Goal: Navigation & Orientation: Find specific page/section

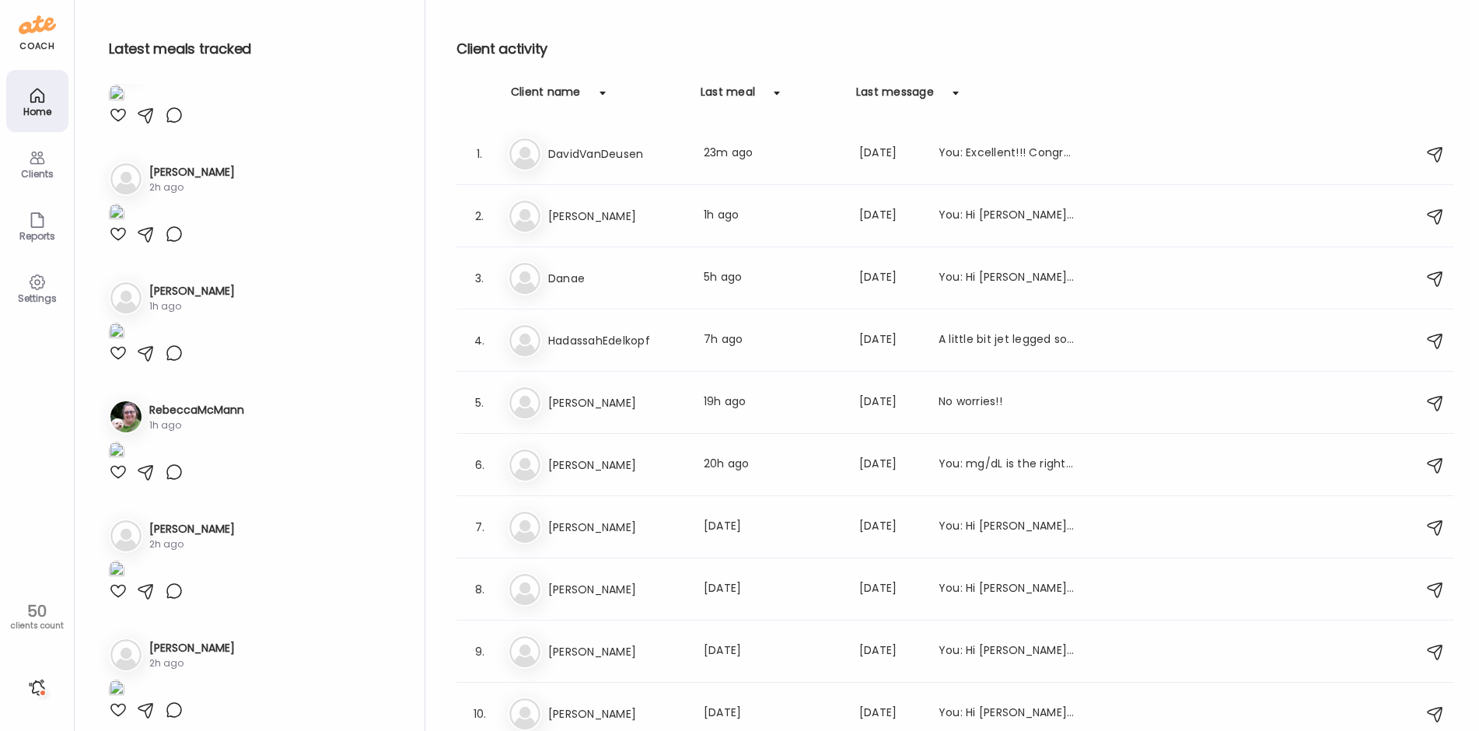
click at [606, 407] on h3 "[PERSON_NAME]" at bounding box center [616, 402] width 137 height 19
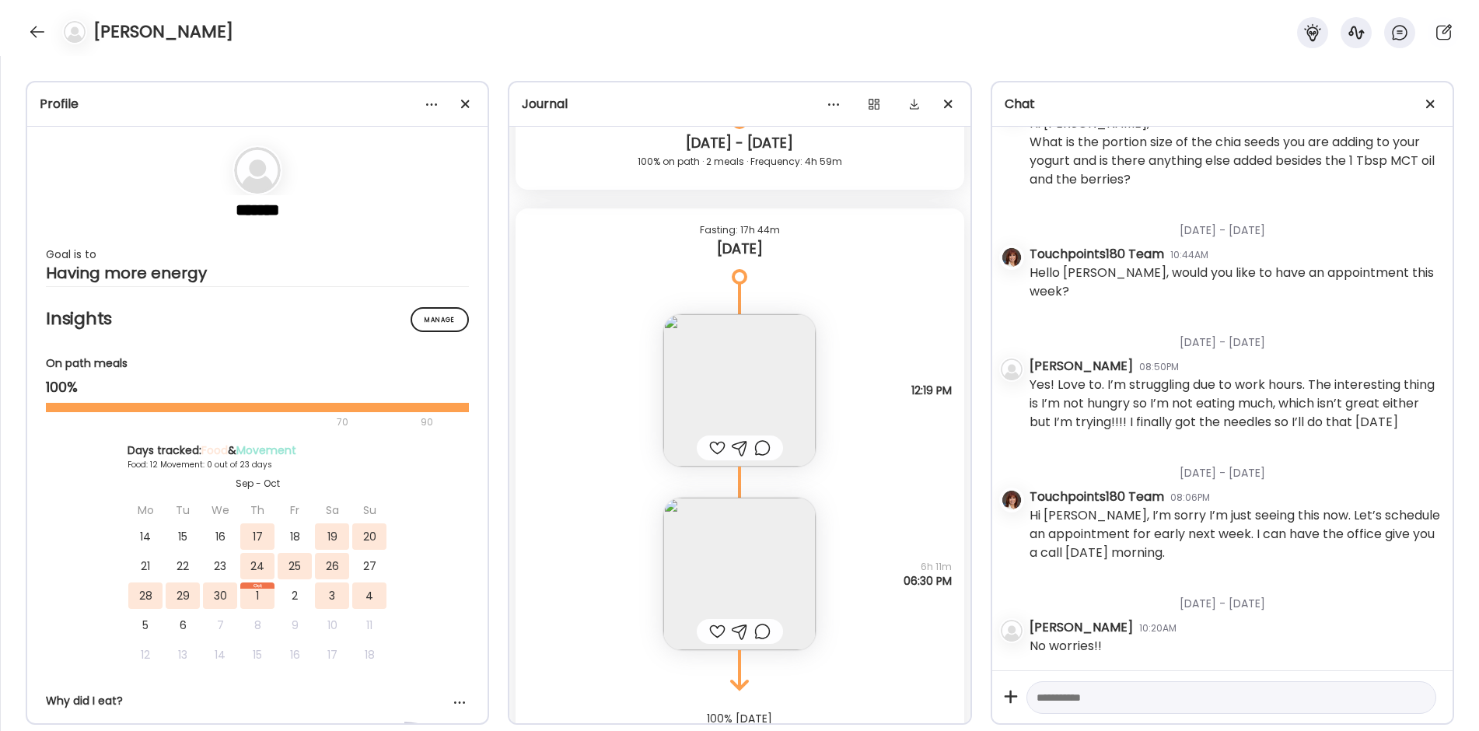
scroll to position [11104, 0]
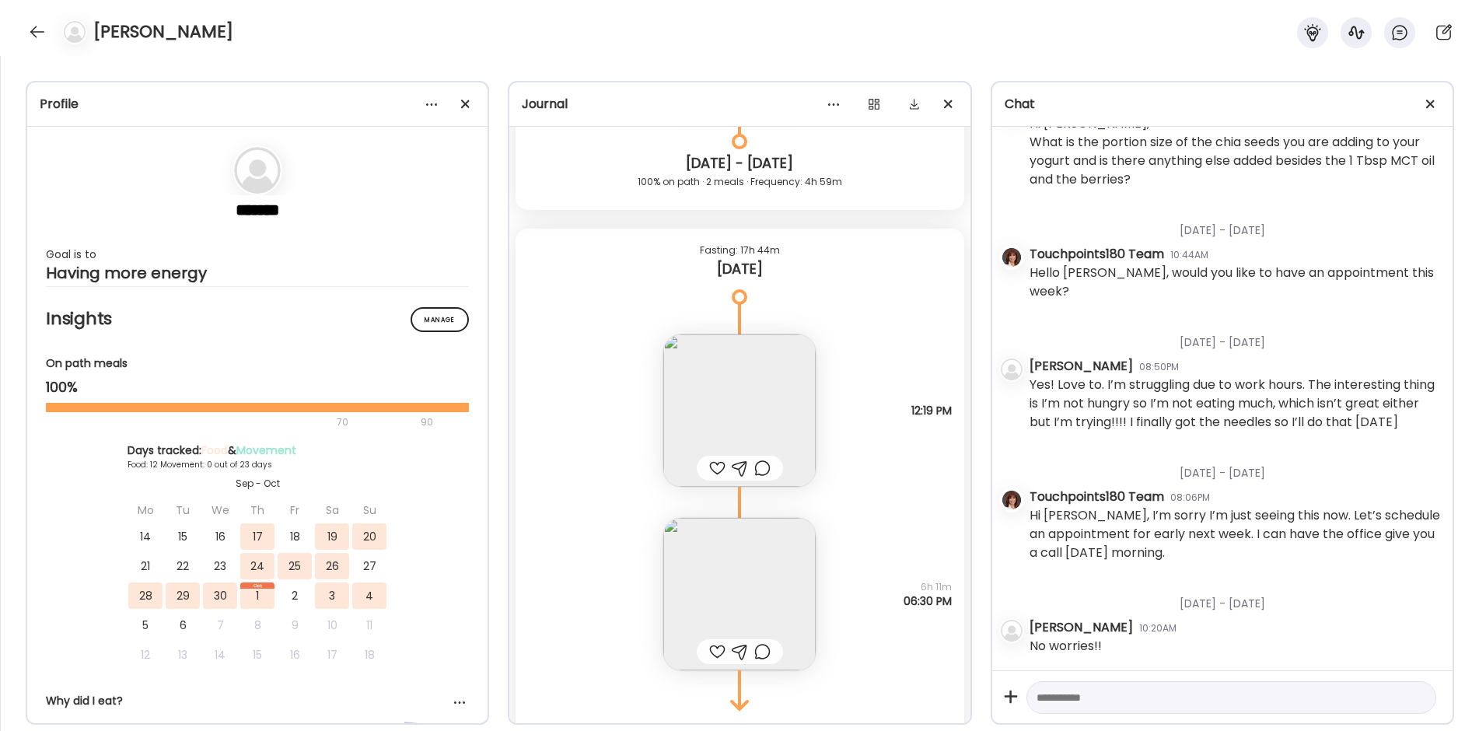
click at [723, 420] on img at bounding box center [739, 410] width 152 height 152
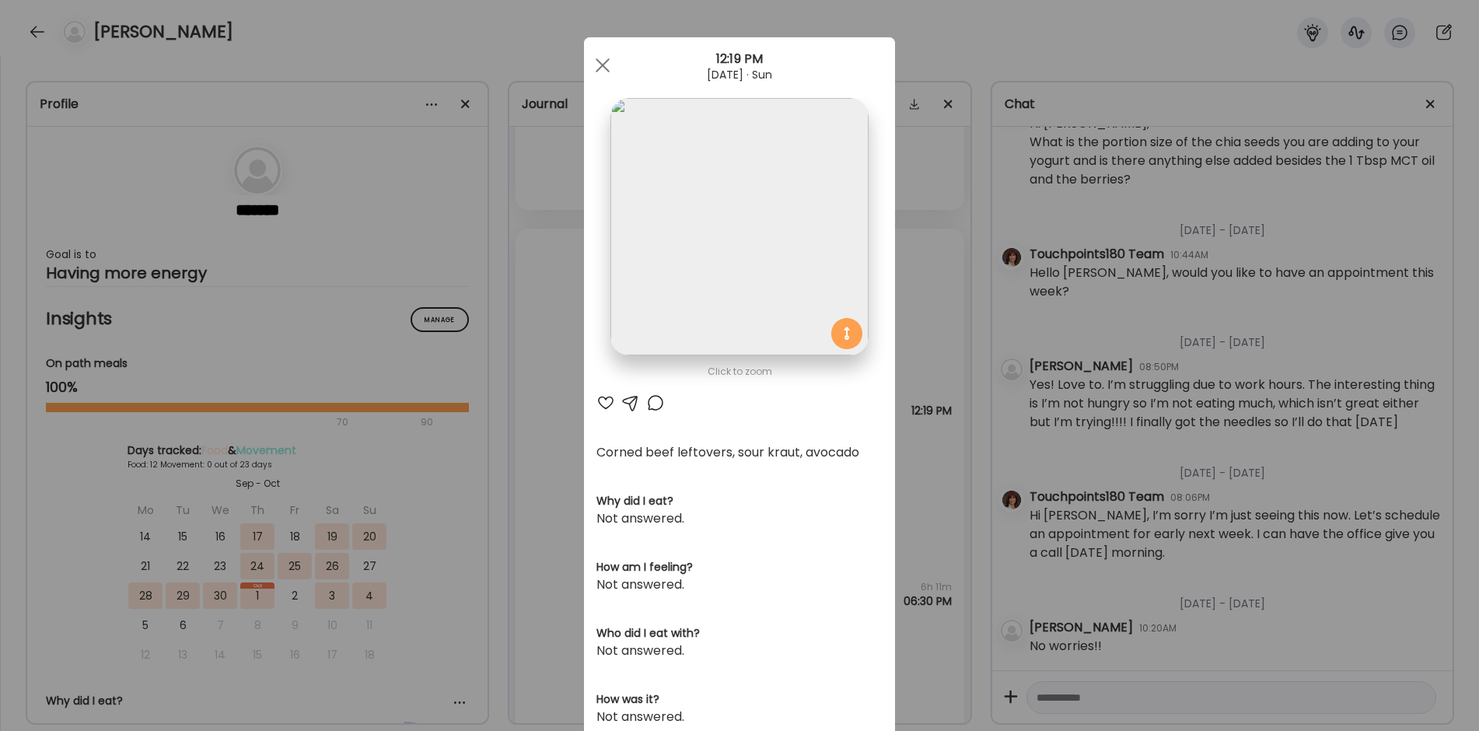
click at [537, 486] on div "Ate Coach Dashboard Wahoo! It’s official Take a moment to set up your Coach Pro…" at bounding box center [739, 365] width 1479 height 731
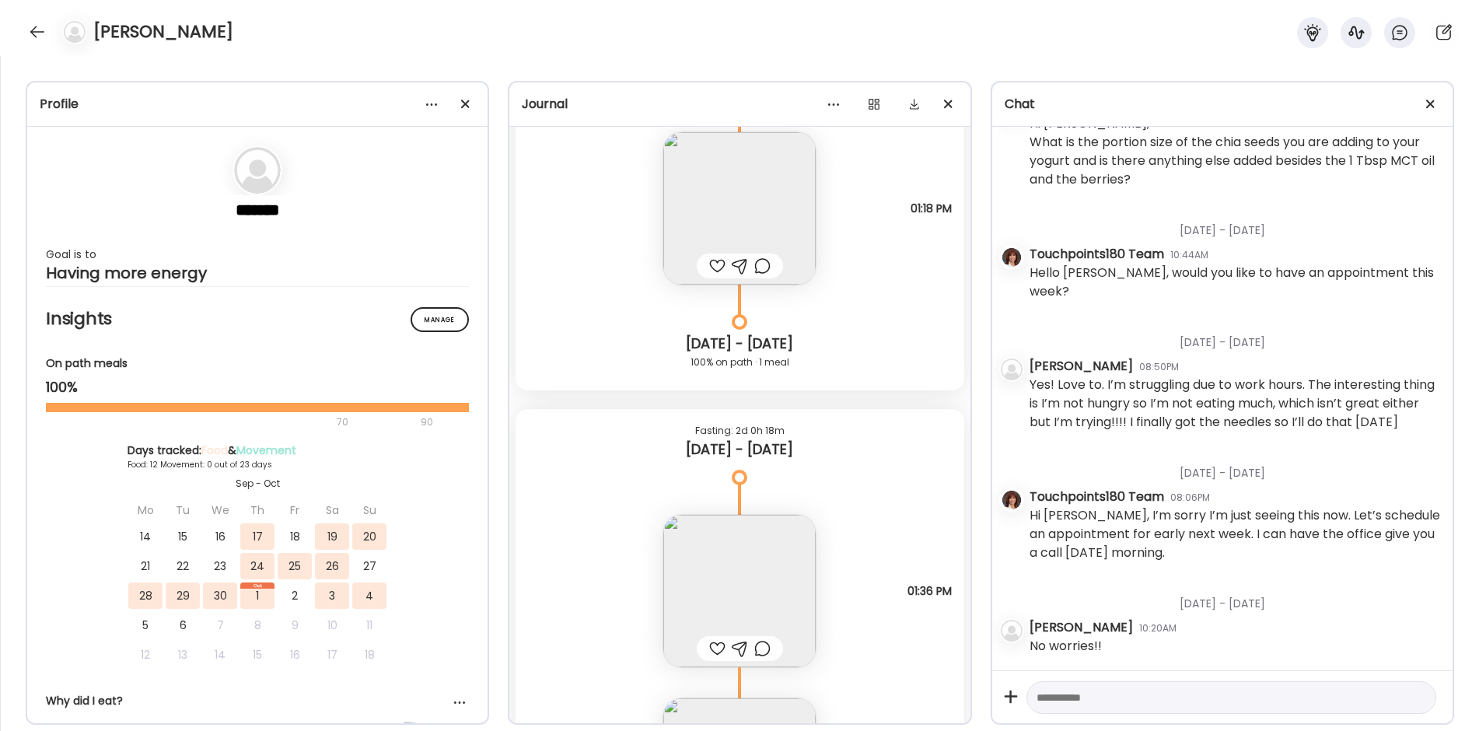
scroll to position [10249, 0]
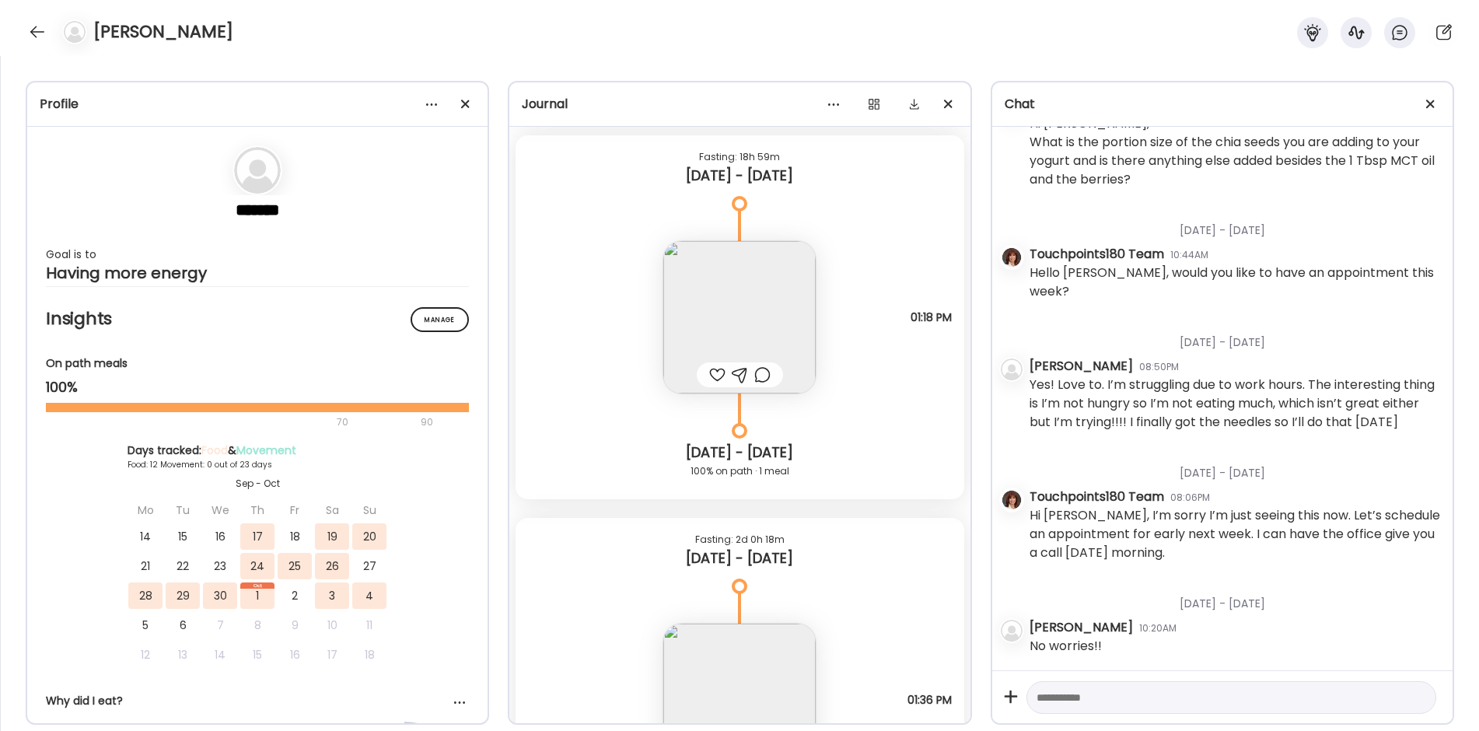
click at [763, 299] on img at bounding box center [739, 317] width 152 height 152
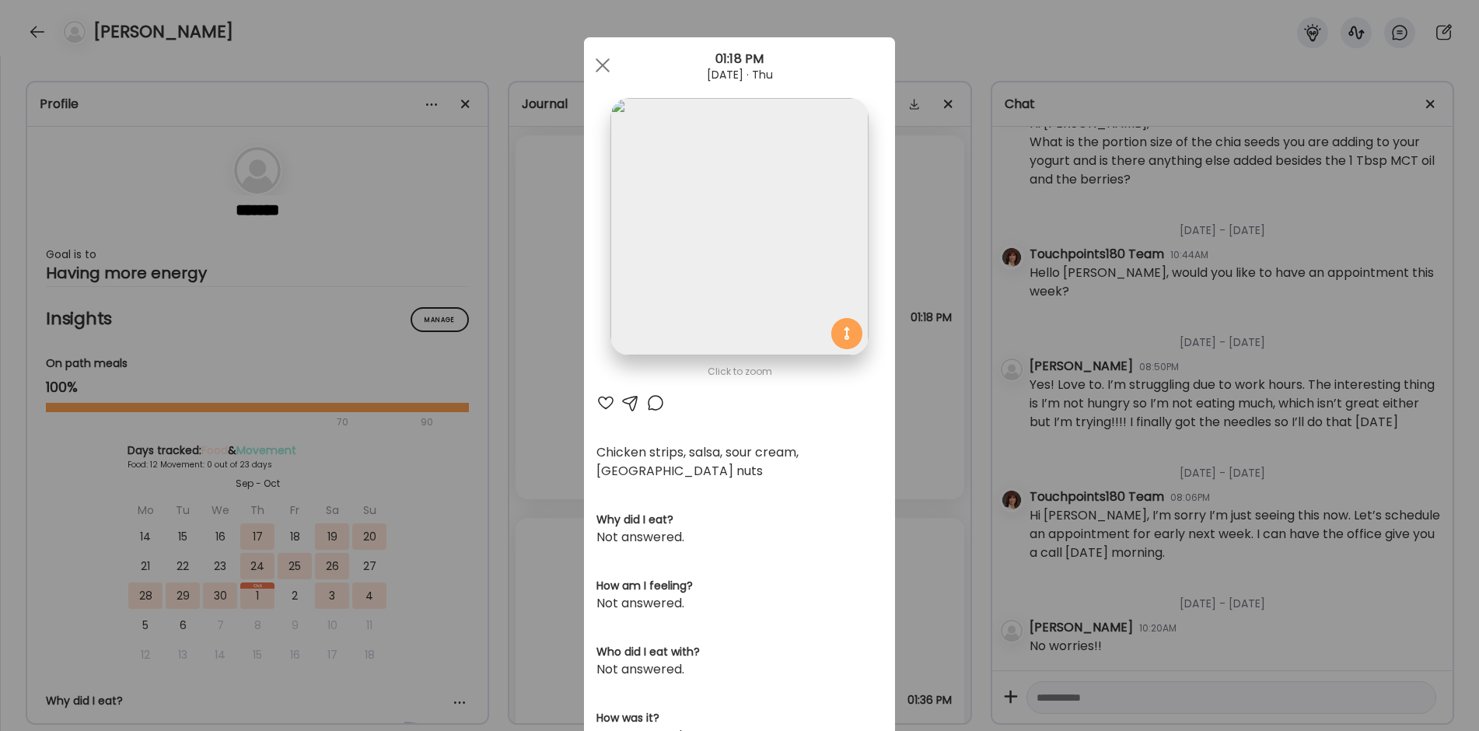
click at [548, 394] on div "Ate Coach Dashboard Wahoo! It’s official Take a moment to set up your Coach Pro…" at bounding box center [739, 365] width 1479 height 731
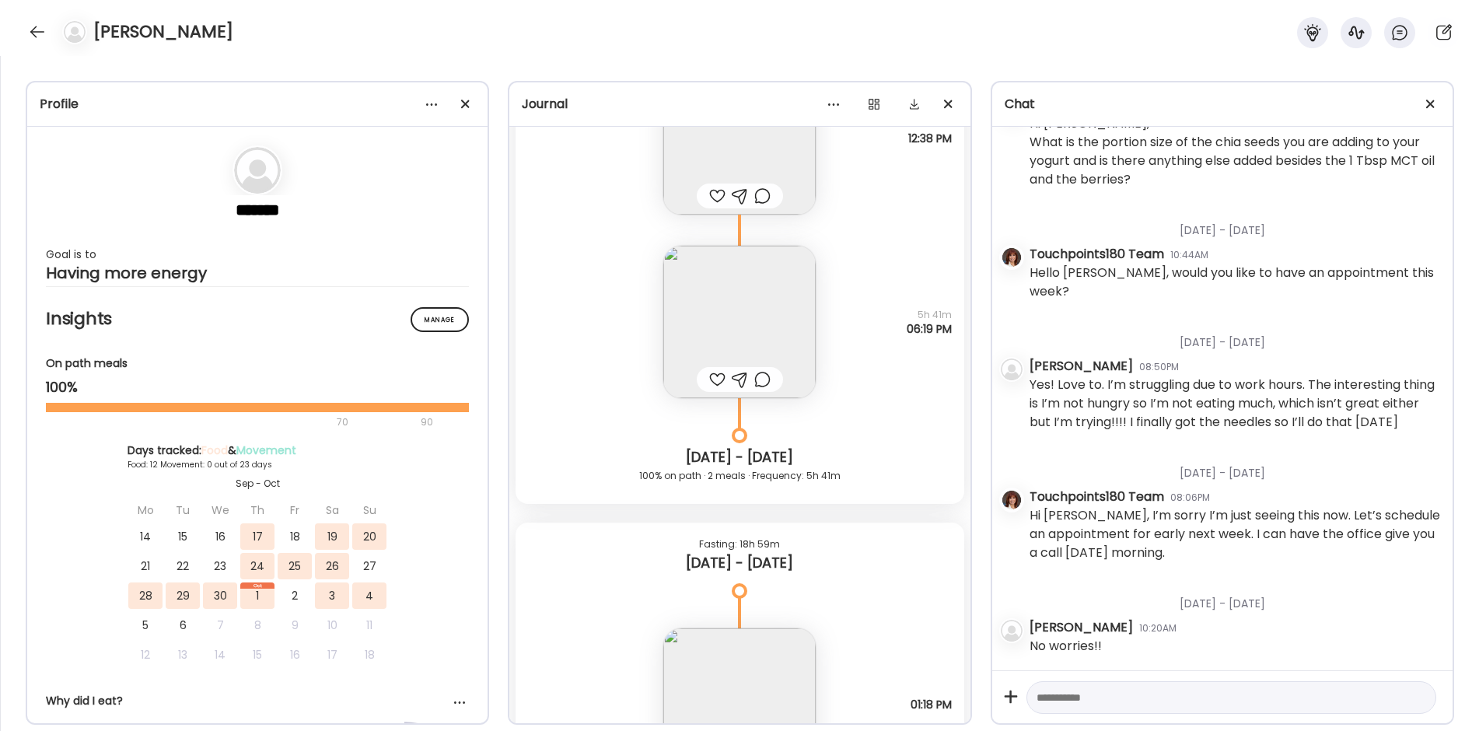
scroll to position [9783, 0]
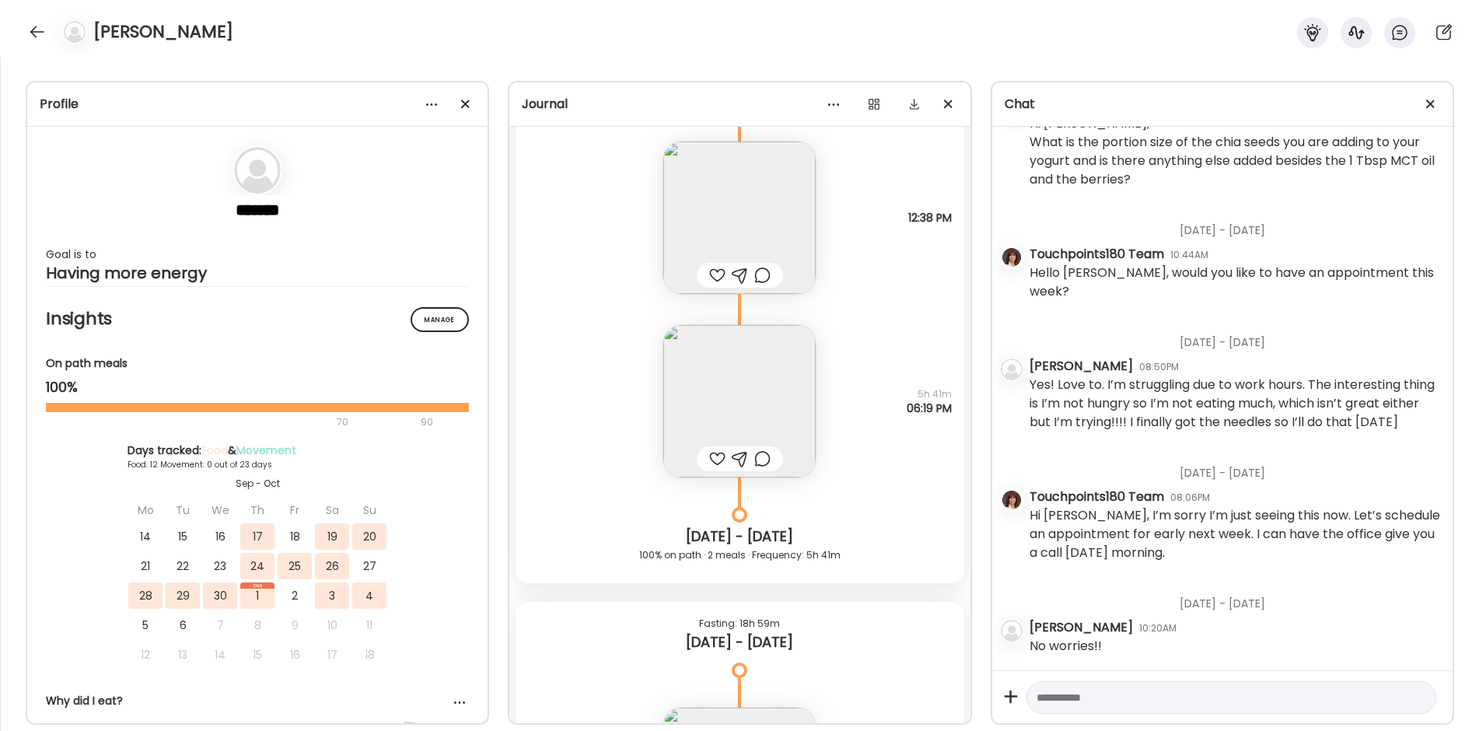
click at [697, 417] on img at bounding box center [739, 401] width 152 height 152
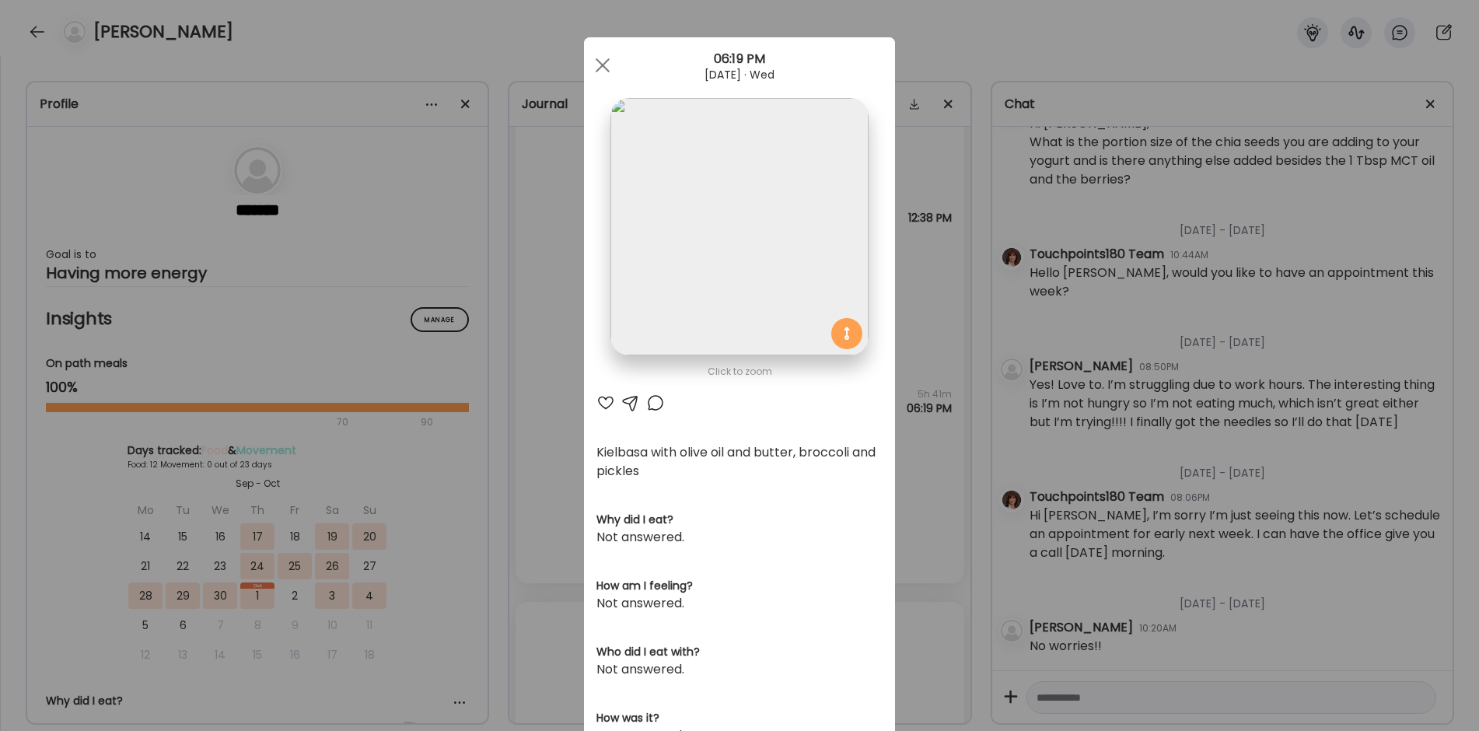
click at [532, 445] on div "Ate Coach Dashboard Wahoo! It’s official Take a moment to set up your Coach Pro…" at bounding box center [739, 365] width 1479 height 731
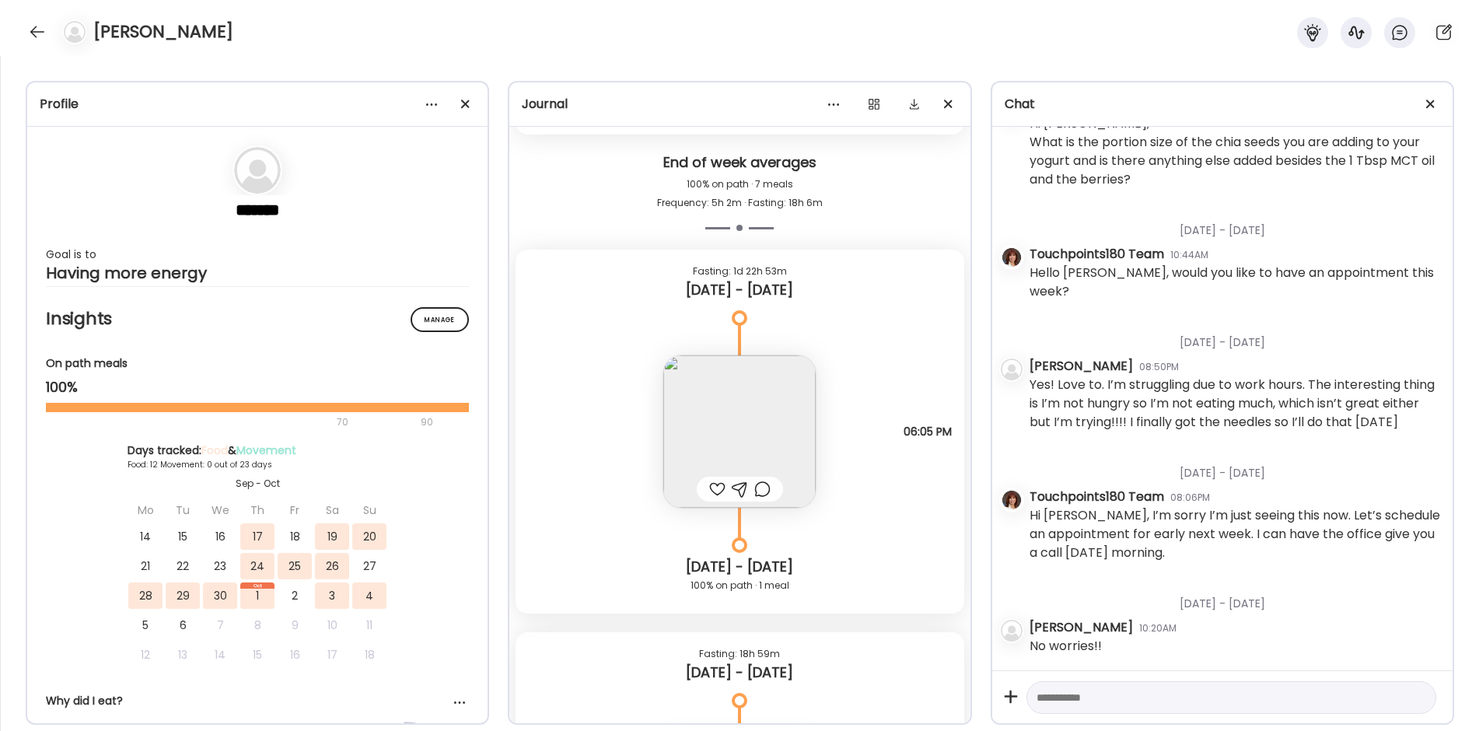
scroll to position [8617, 0]
click at [695, 435] on img at bounding box center [739, 435] width 152 height 152
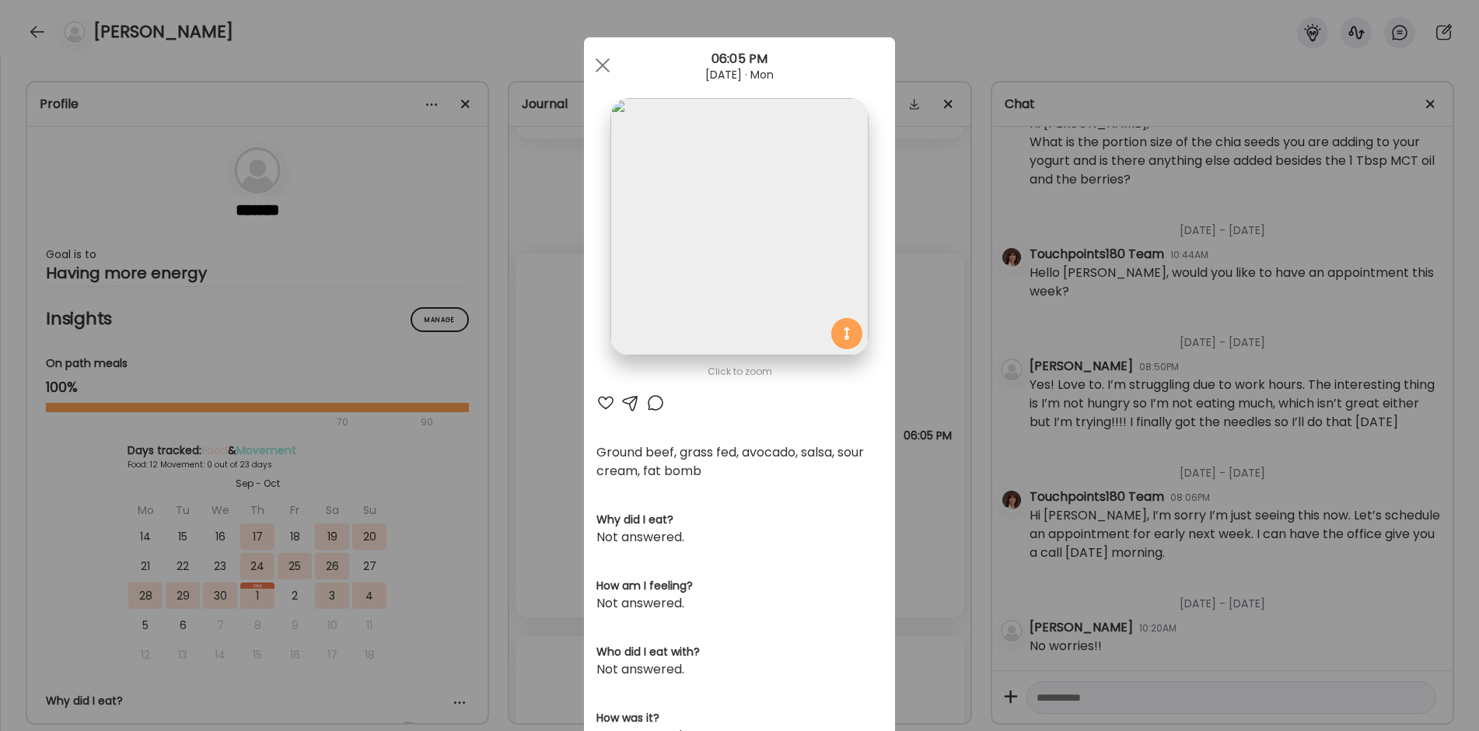
click at [542, 435] on div "Ate Coach Dashboard Wahoo! It’s official Take a moment to set up your Coach Pro…" at bounding box center [739, 365] width 1479 height 731
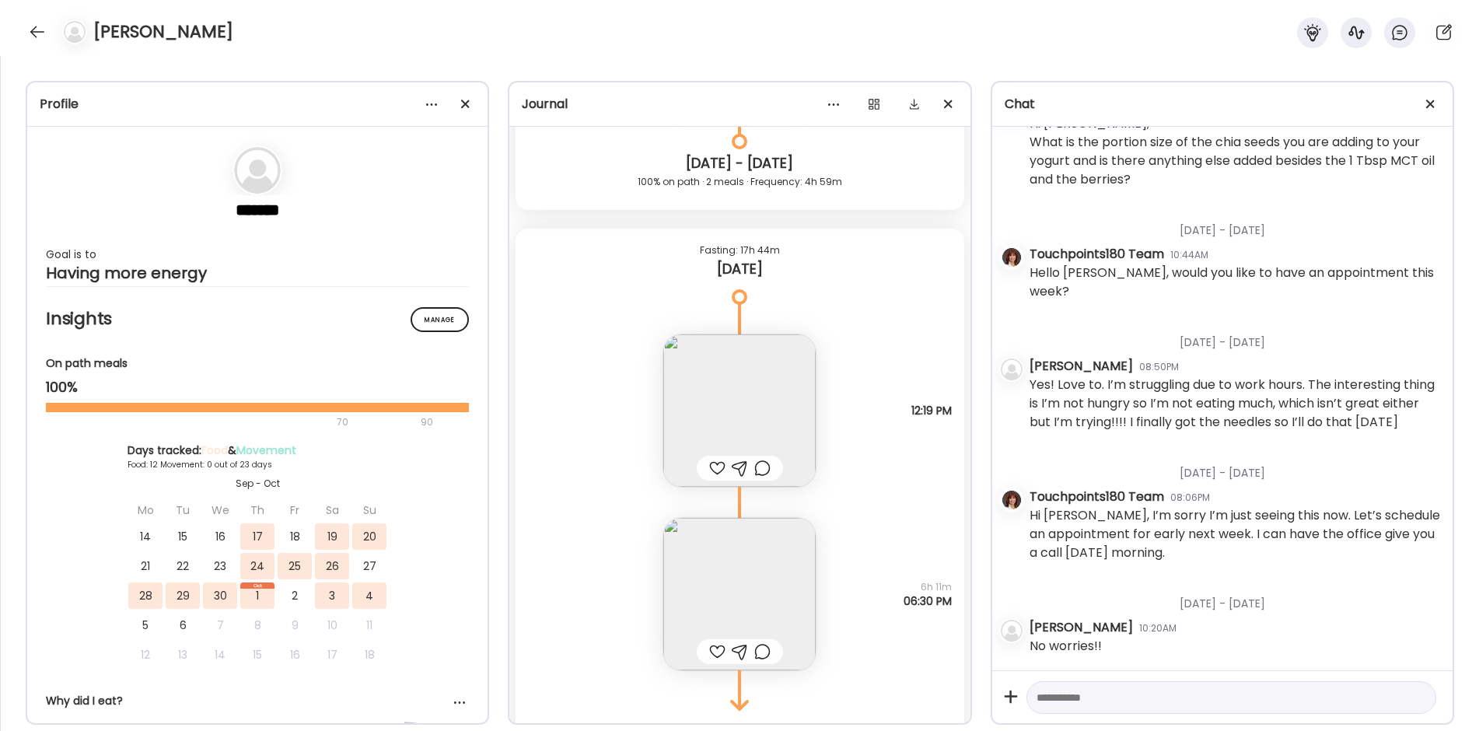
scroll to position [11182, 0]
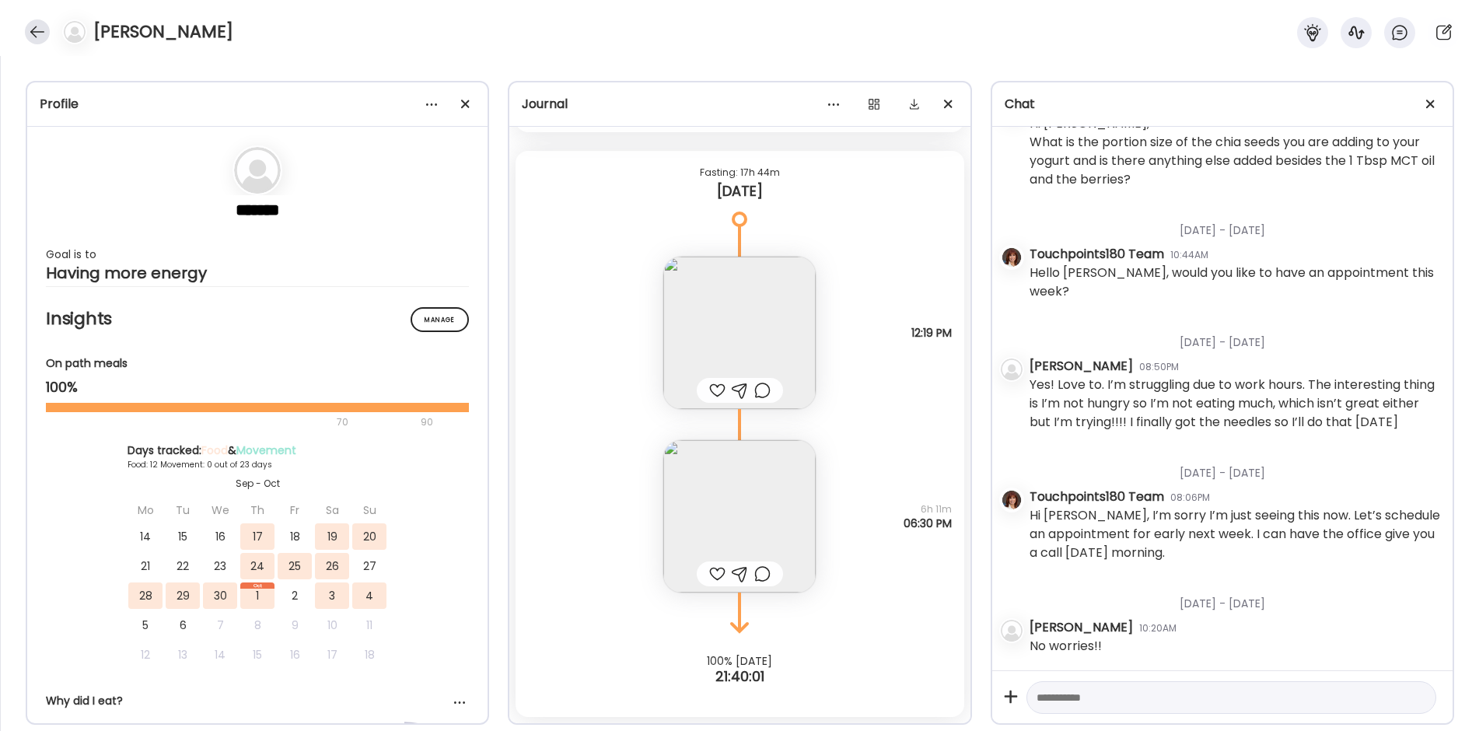
click at [40, 40] on div at bounding box center [37, 31] width 25 height 25
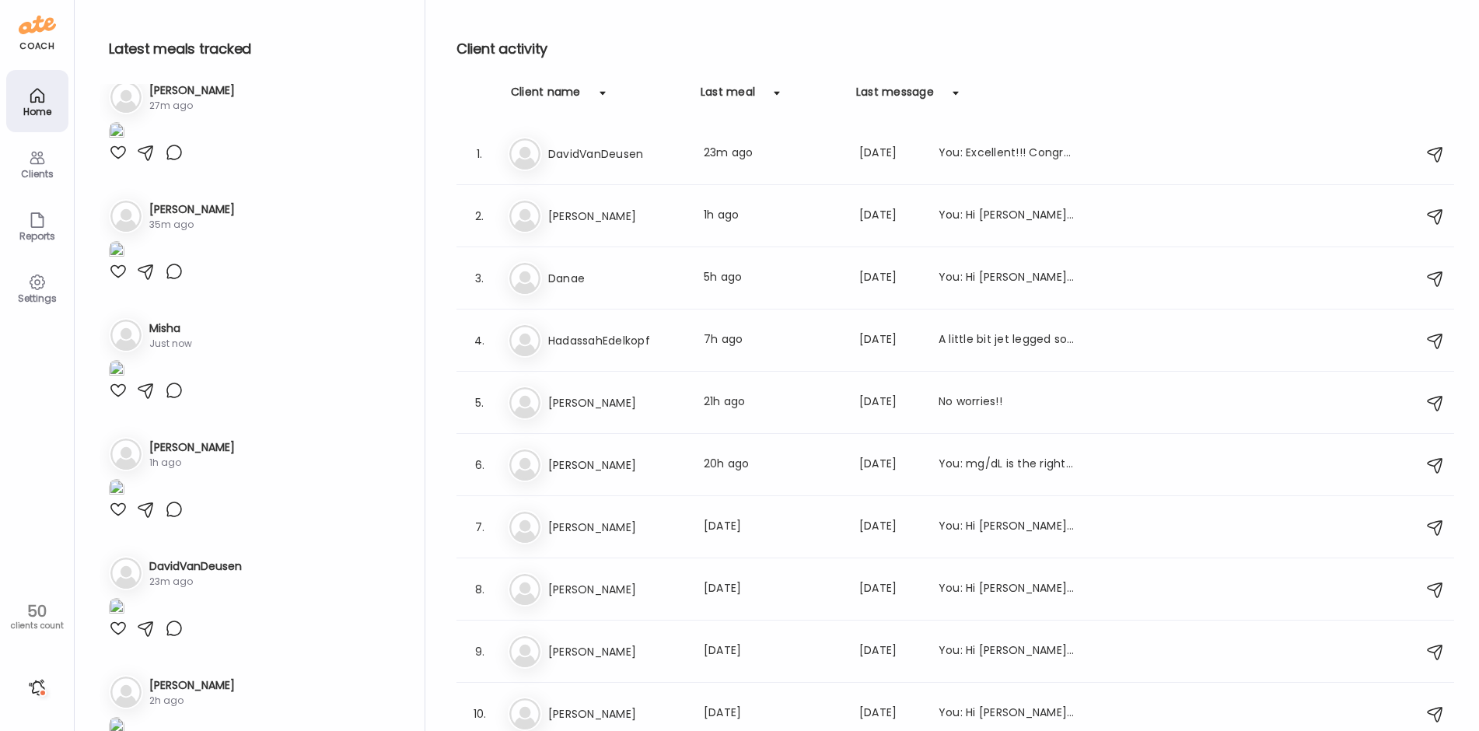
scroll to position [389, 0]
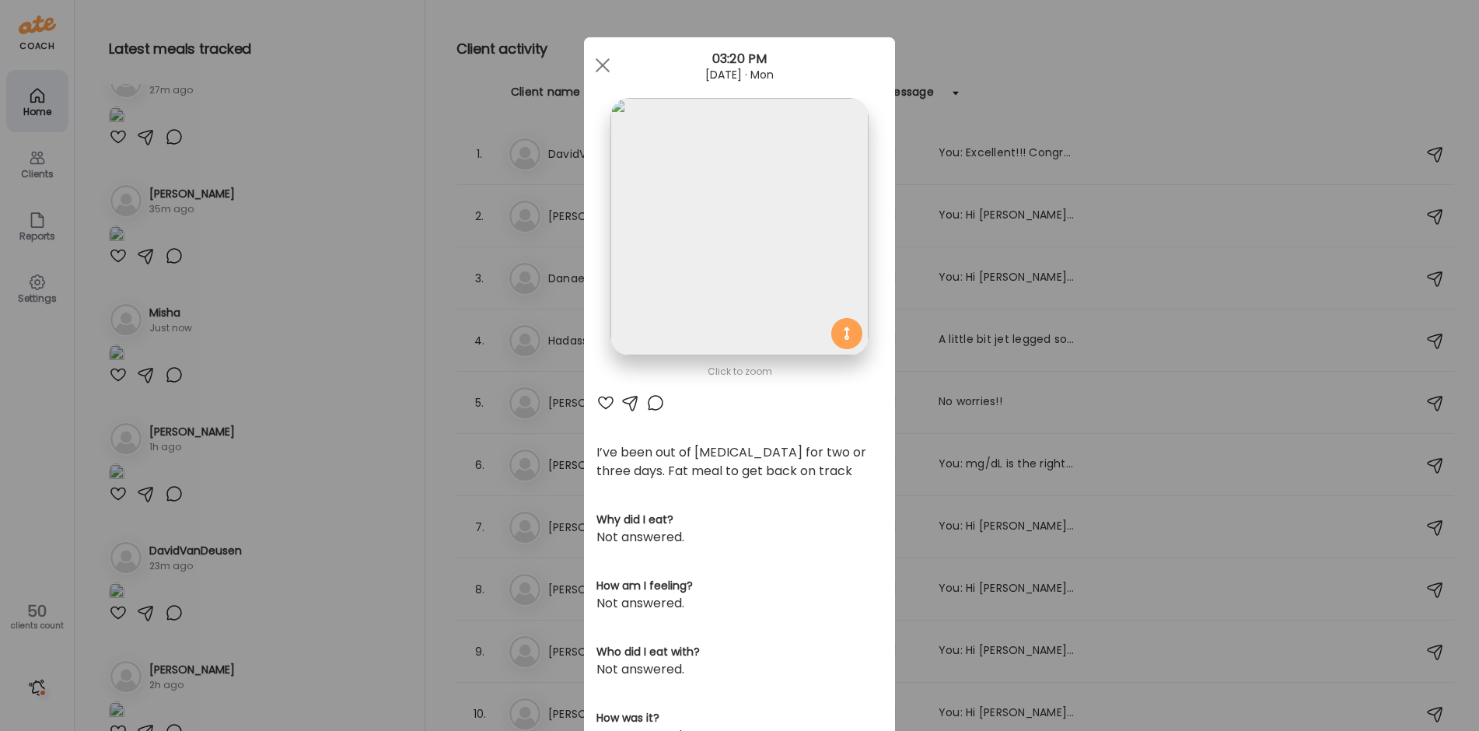
click at [595, 59] on div at bounding box center [602, 65] width 31 height 31
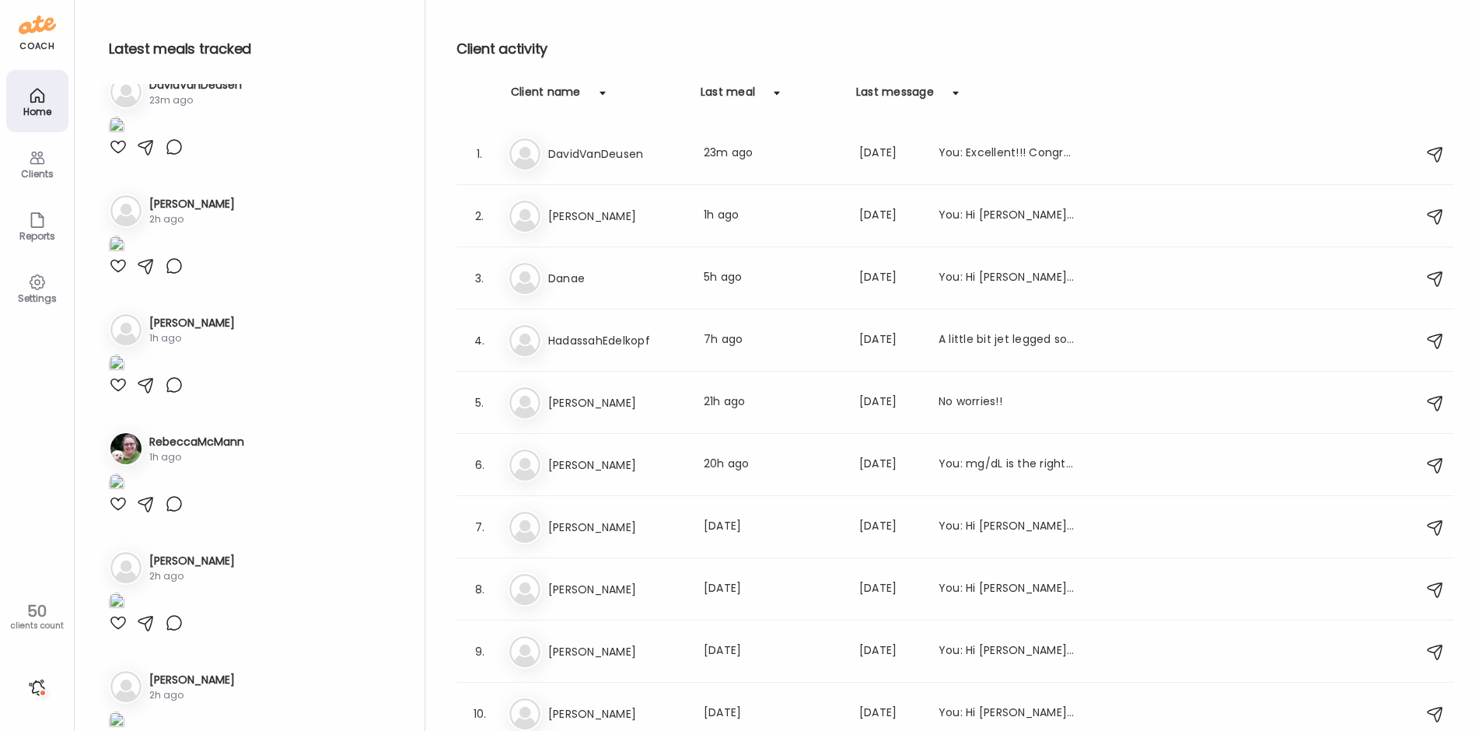
scroll to position [855, 0]
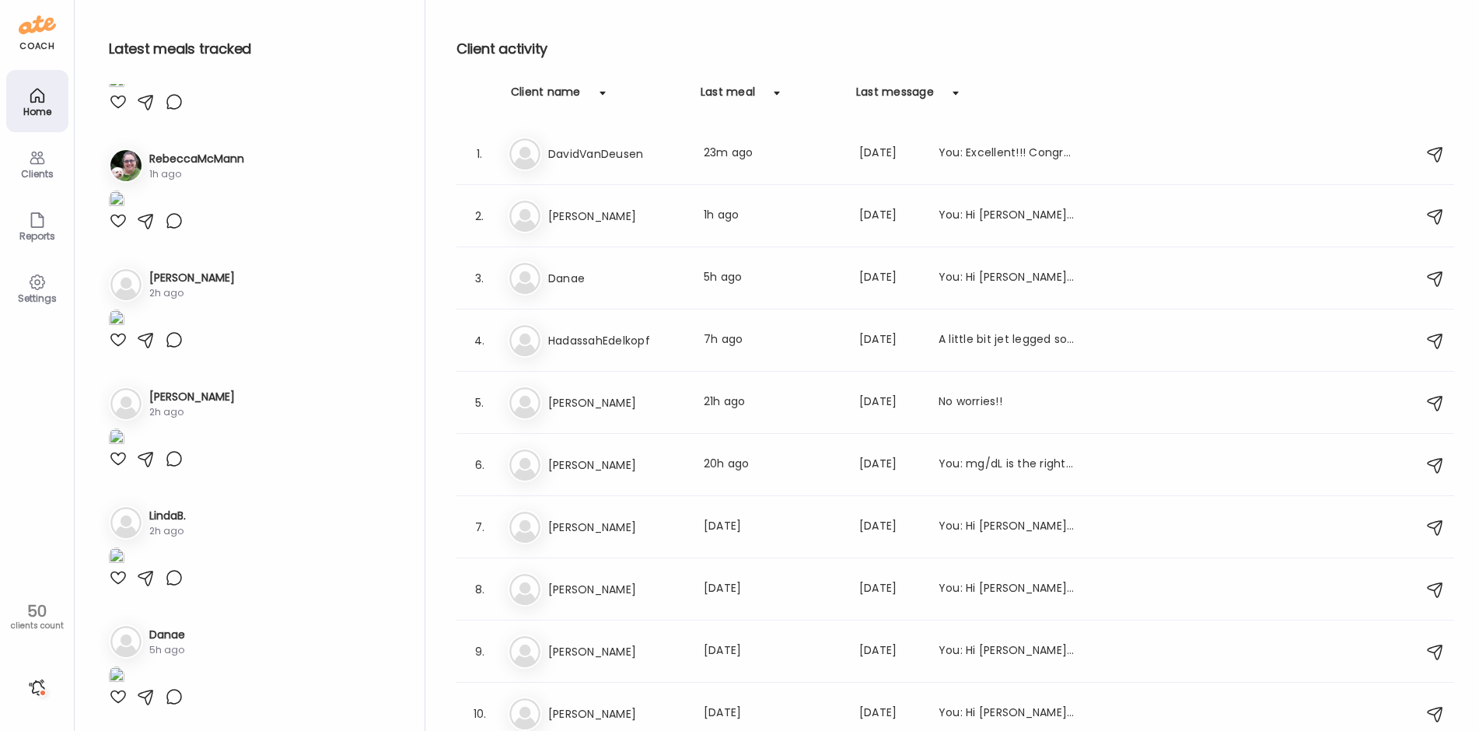
scroll to position [3265, 0]
click at [124, 93] on img at bounding box center [117, 82] width 16 height 21
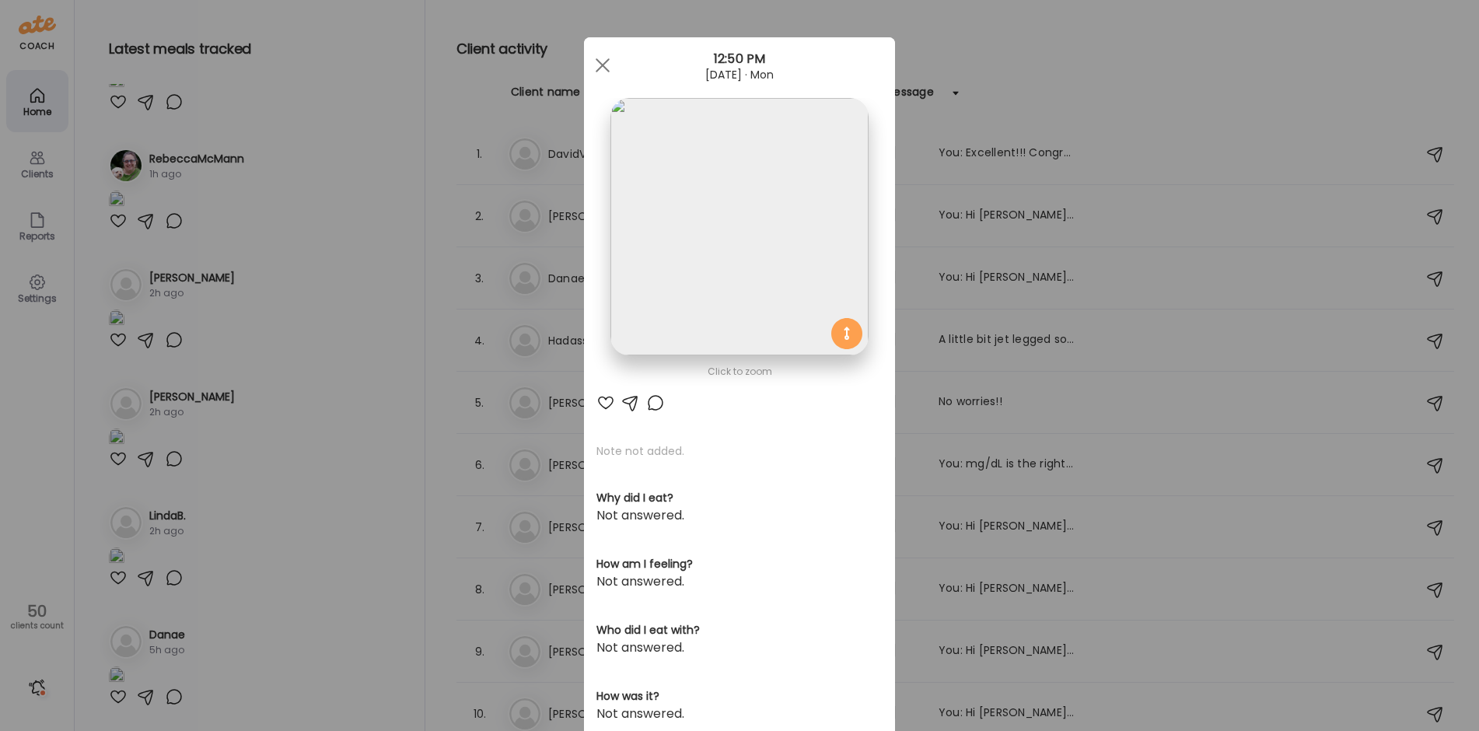
click at [317, 199] on div "Ate Coach Dashboard Wahoo! It’s official Take a moment to set up your Coach Pro…" at bounding box center [739, 365] width 1479 height 731
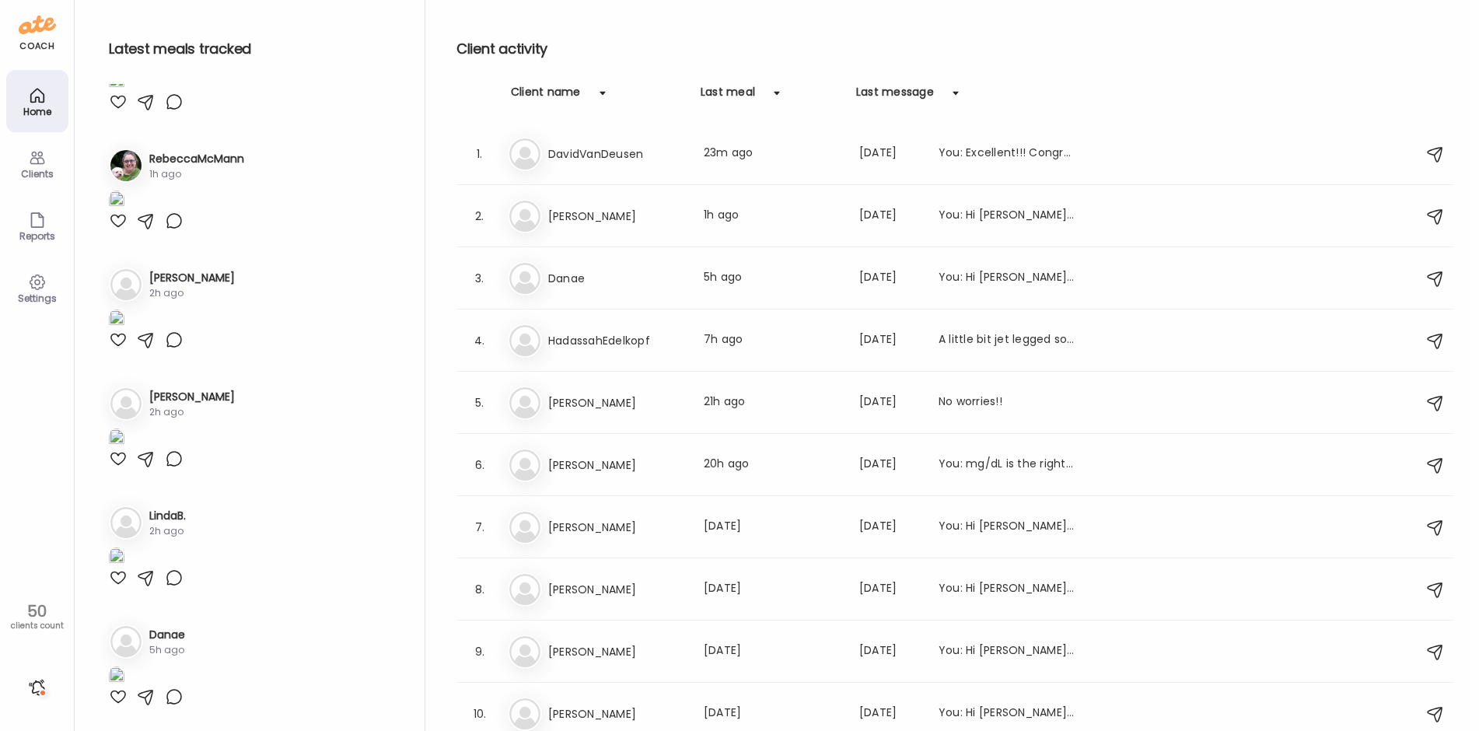
scroll to position [4897, 0]
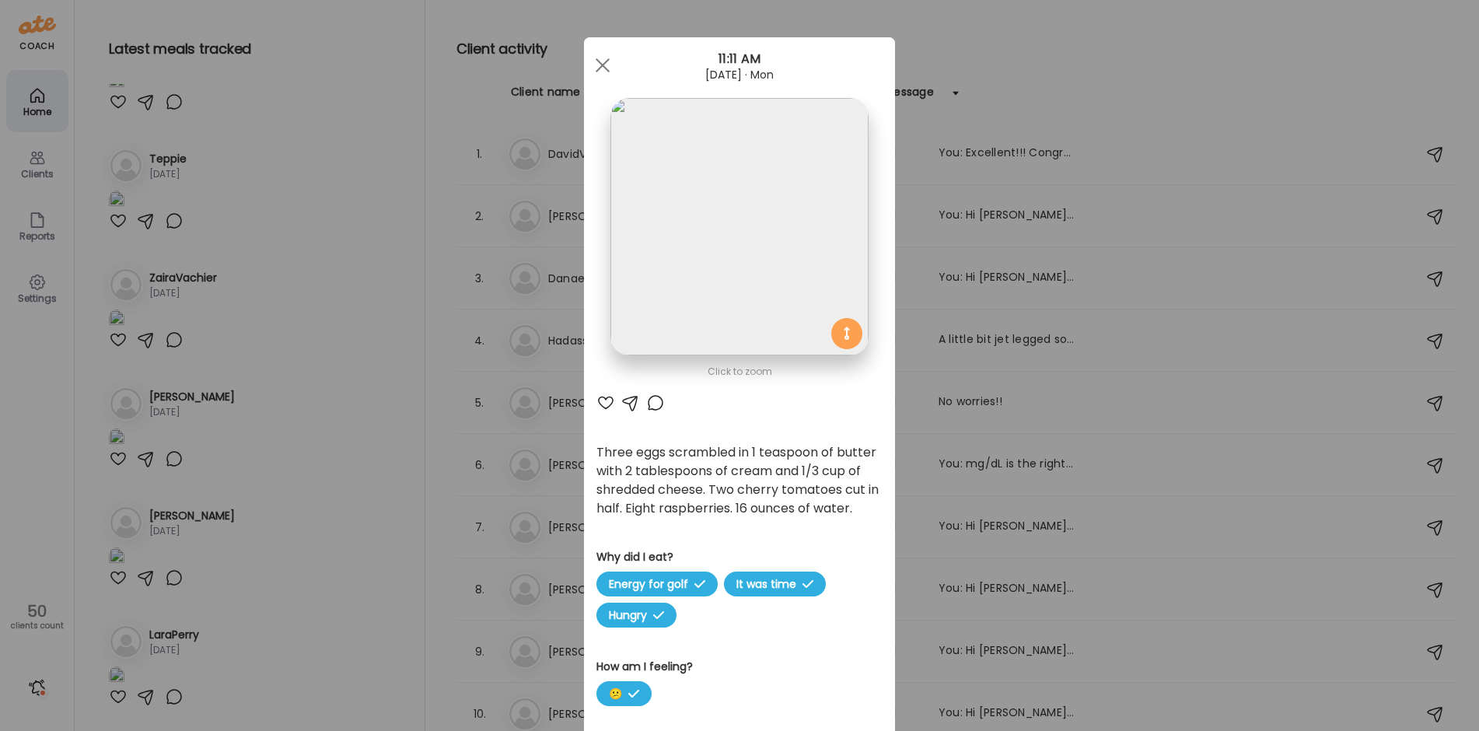
click at [345, 413] on div "Ate Coach Dashboard Wahoo! It’s official Take a moment to set up your Coach Pro…" at bounding box center [739, 365] width 1479 height 731
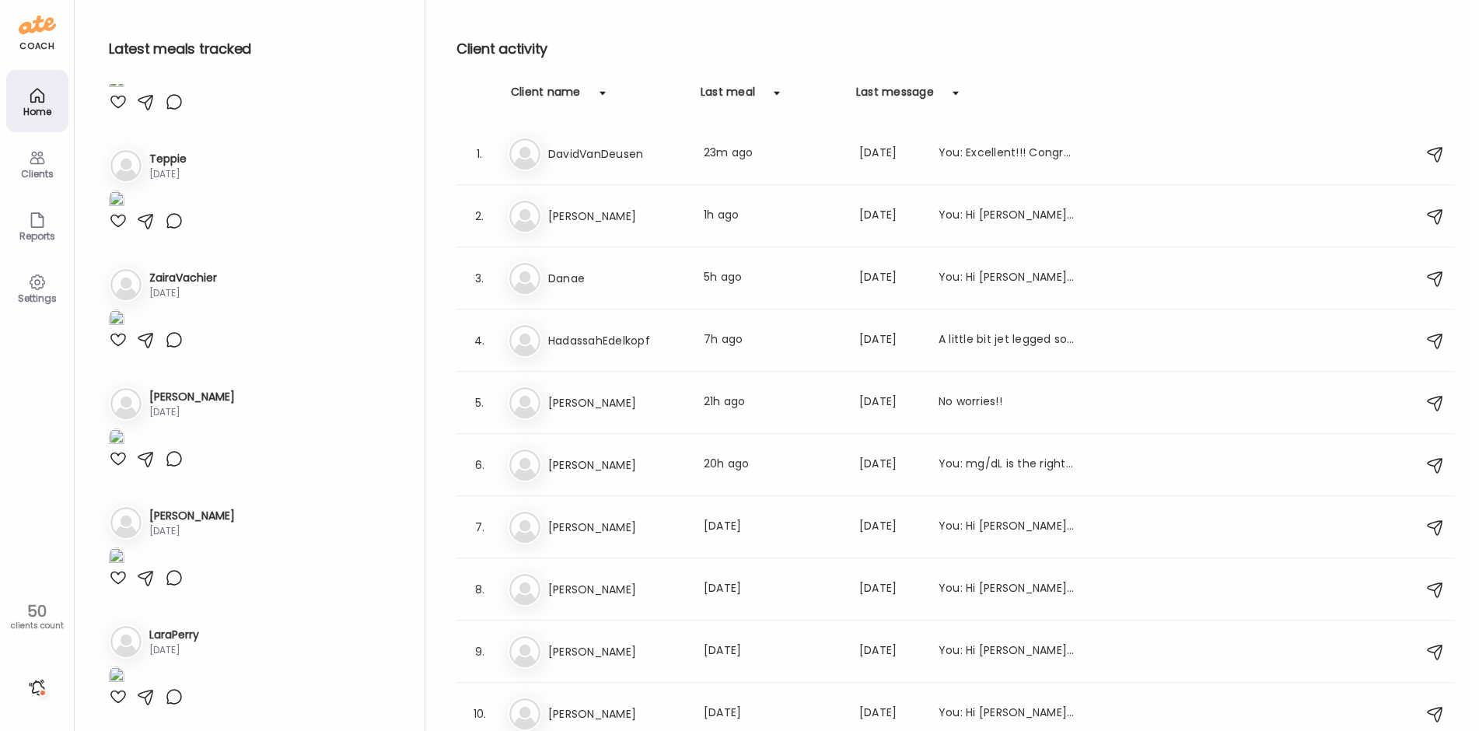
scroll to position [7229, 0]
click at [1091, 82] on div "Client activity Client name Last meal Last message 1. Da DavidVanDeusen Last me…" at bounding box center [954, 369] width 997 height 738
